Goal: Task Accomplishment & Management: Complete application form

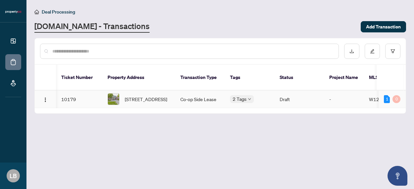
scroll to position [0, 266]
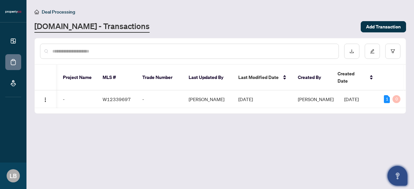
click at [398, 175] on icon "Open asap" at bounding box center [398, 175] width 4 height 5
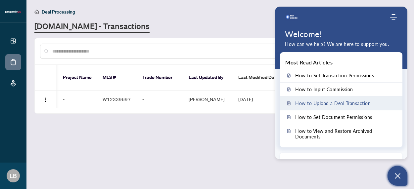
click at [321, 104] on span "How to Upload a Deal Transaction" at bounding box center [332, 104] width 75 height 6
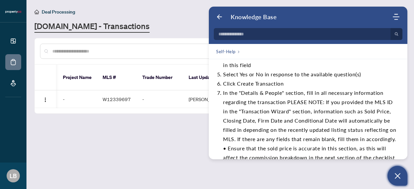
scroll to position [123, 0]
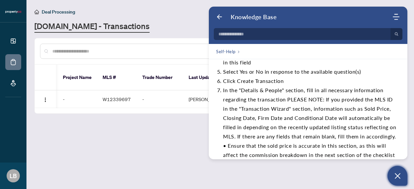
click at [206, 137] on main "Deal Processing Property.ca - Transactions Add Transaction Ticket Number Proper…" at bounding box center [220, 94] width 388 height 189
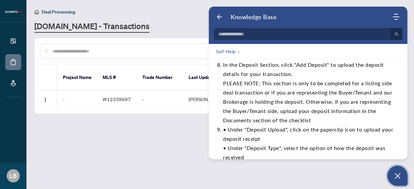
scroll to position [203, 0]
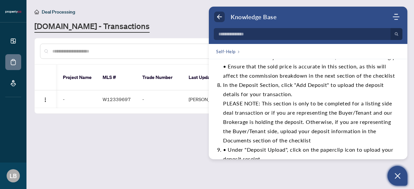
click at [219, 15] on use "Back" at bounding box center [219, 17] width 5 height 5
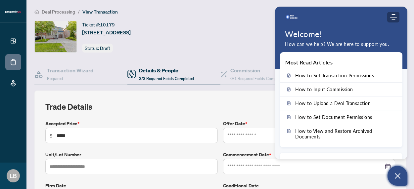
type input "**********"
click at [392, 16] on icon "Modules Menu" at bounding box center [393, 17] width 7 height 7
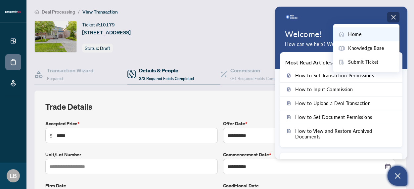
click at [398, 177] on icon "Open asap" at bounding box center [398, 176] width 8 height 8
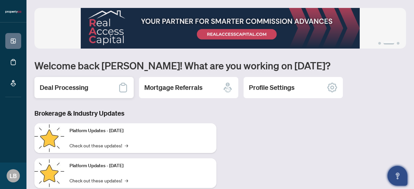
click at [67, 89] on h2 "Deal Processing" at bounding box center [64, 87] width 49 height 9
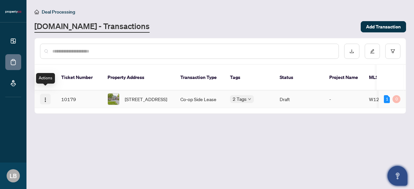
click at [44, 97] on img "button" at bounding box center [45, 99] width 5 height 5
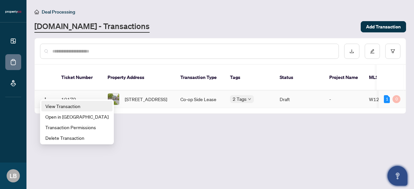
click at [66, 106] on span "View Transaction" at bounding box center [76, 106] width 63 height 7
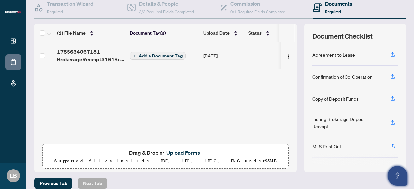
scroll to position [67, 0]
click at [152, 54] on span "Add a Document Tag" at bounding box center [161, 55] width 44 height 5
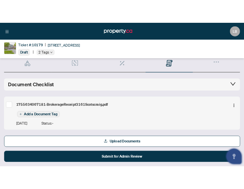
scroll to position [25, 0]
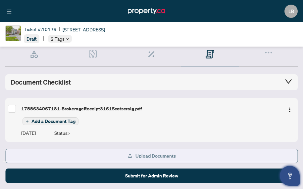
click at [121, 156] on button "Upload Documents" at bounding box center [151, 156] width 292 height 15
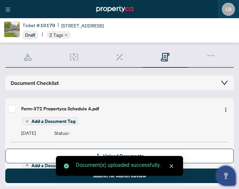
scroll to position [19, 0]
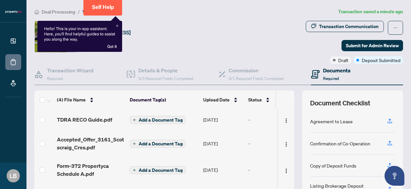
click at [239, 92] on th at bounding box center [284, 100] width 16 height 19
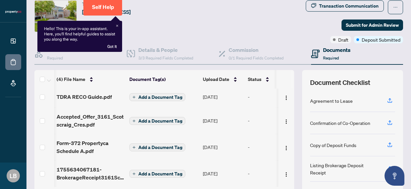
scroll to position [19, 0]
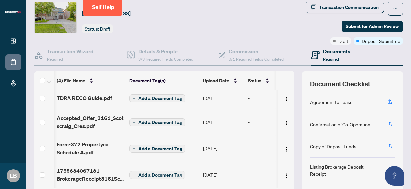
drag, startPoint x: 356, startPoint y: 26, endPoint x: 295, endPoint y: 33, distance: 62.0
click at [239, 33] on div "Transaction Communication Submit for Admin Review Draft Deposit Submitted" at bounding box center [312, 23] width 184 height 43
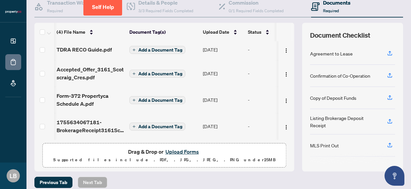
scroll to position [97, 0]
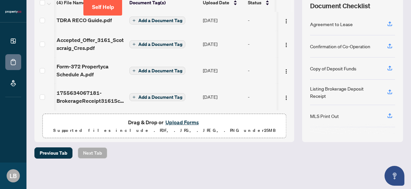
click at [239, 33] on div "(4) File Name Document Tag(s) Upload Date Status TDRA RECO Guide.pdf Add a Docu…" at bounding box center [218, 67] width 369 height 149
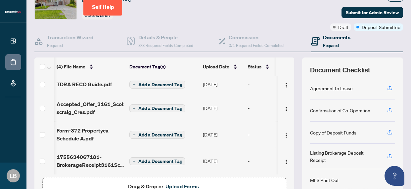
scroll to position [0, 0]
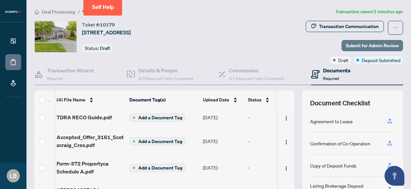
click at [239, 44] on span "Submit for Admin Review" at bounding box center [372, 45] width 53 height 11
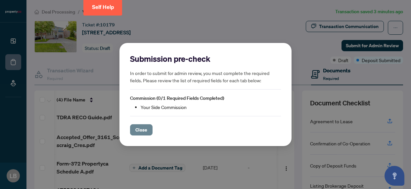
click at [140, 129] on span "Close" at bounding box center [141, 130] width 12 height 11
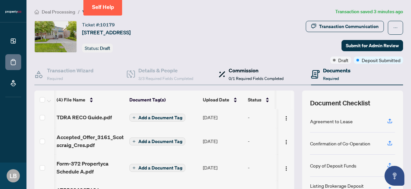
click at [239, 72] on h4 "Commission" at bounding box center [256, 71] width 55 height 8
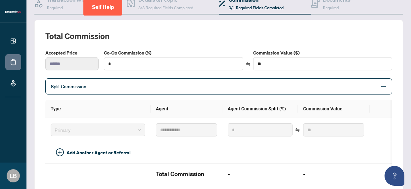
scroll to position [72, 0]
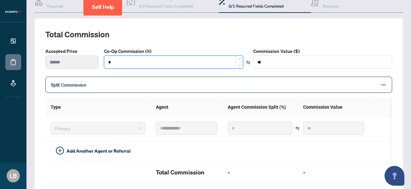
click at [113, 61] on input "*" at bounding box center [173, 62] width 138 height 13
type input "*"
type input "****"
type input "**"
type input "******"
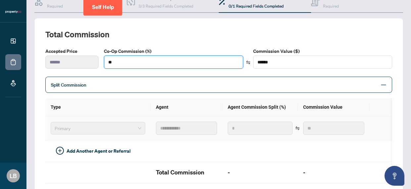
click at [68, 126] on span "Primary" at bounding box center [98, 128] width 87 height 10
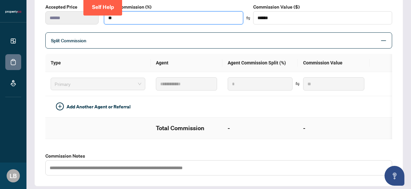
scroll to position [117, 0]
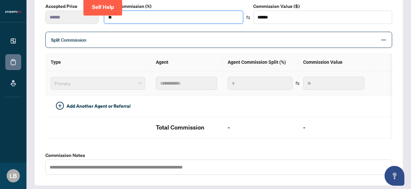
click at [61, 83] on span "Primary" at bounding box center [98, 83] width 87 height 10
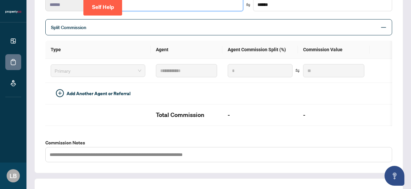
scroll to position [141, 0]
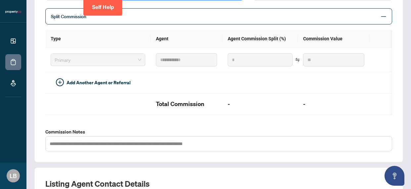
type input "**"
click at [239, 14] on icon "minus" at bounding box center [384, 17] width 6 height 6
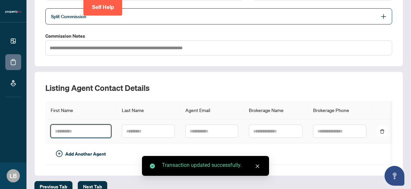
click at [57, 131] on input "text" at bounding box center [81, 131] width 61 height 13
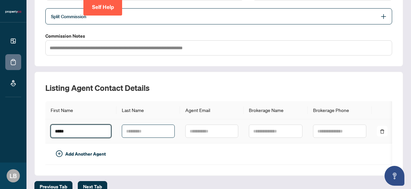
type input "*****"
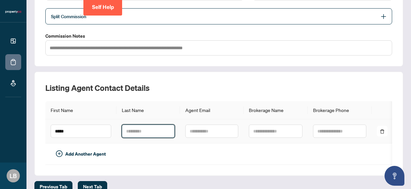
click at [129, 131] on input "text" at bounding box center [148, 131] width 53 height 13
click at [125, 131] on input "text" at bounding box center [148, 131] width 53 height 13
type input "********"
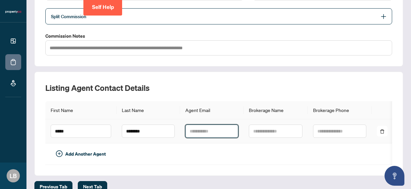
click at [194, 131] on input "text" at bounding box center [211, 131] width 53 height 13
click at [200, 130] on input "text" at bounding box center [211, 131] width 53 height 13
paste input "**********"
type input "**********"
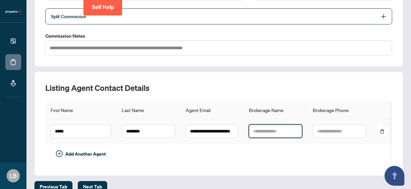
scroll to position [0, 0]
click at [239, 130] on input "text" at bounding box center [276, 131] width 54 height 13
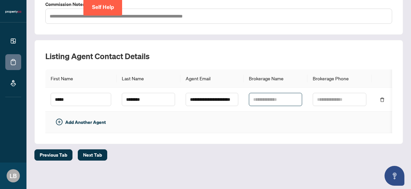
scroll to position [174, 0]
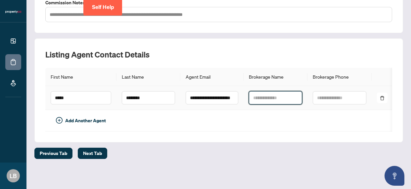
click at [239, 95] on input "text" at bounding box center [276, 97] width 54 height 13
type input "**********"
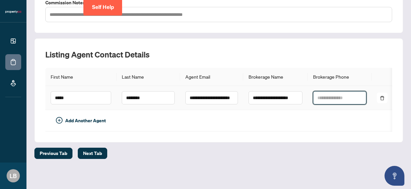
scroll to position [0, 0]
click at [239, 97] on input "text" at bounding box center [339, 97] width 53 height 13
click at [239, 98] on input "text" at bounding box center [339, 97] width 53 height 13
paste input "**********"
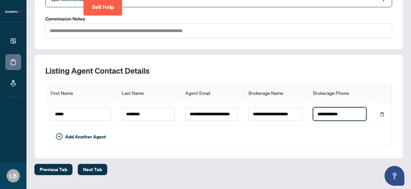
scroll to position [174, 0]
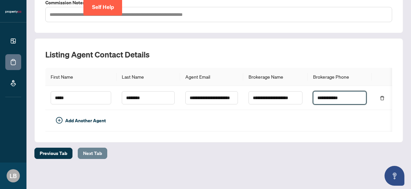
type input "**********"
click at [88, 152] on span "Next Tab" at bounding box center [92, 153] width 19 height 11
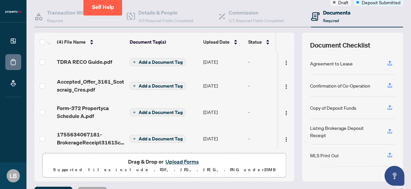
scroll to position [59, 0]
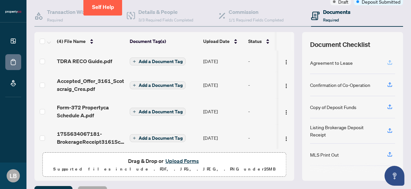
click at [239, 62] on icon "button" at bounding box center [390, 61] width 3 height 3
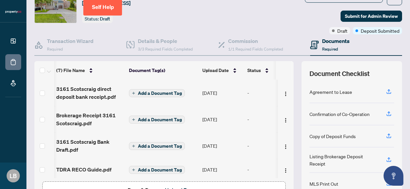
scroll to position [0, 0]
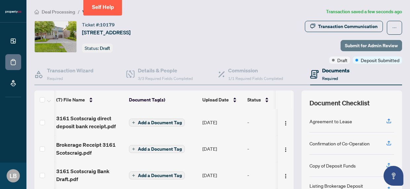
click at [239, 45] on span "Submit for Admin Review" at bounding box center [371, 45] width 53 height 11
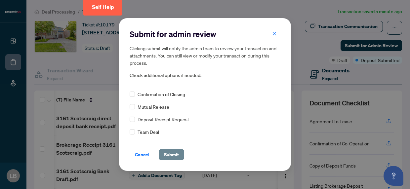
click at [168, 155] on span "Submit" at bounding box center [171, 155] width 15 height 11
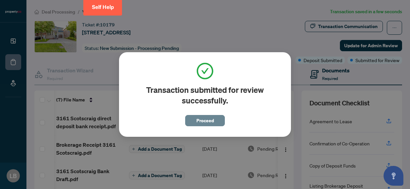
click at [202, 119] on span "Proceed" at bounding box center [206, 121] width 18 height 11
